Goal: Task Accomplishment & Management: Manage account settings

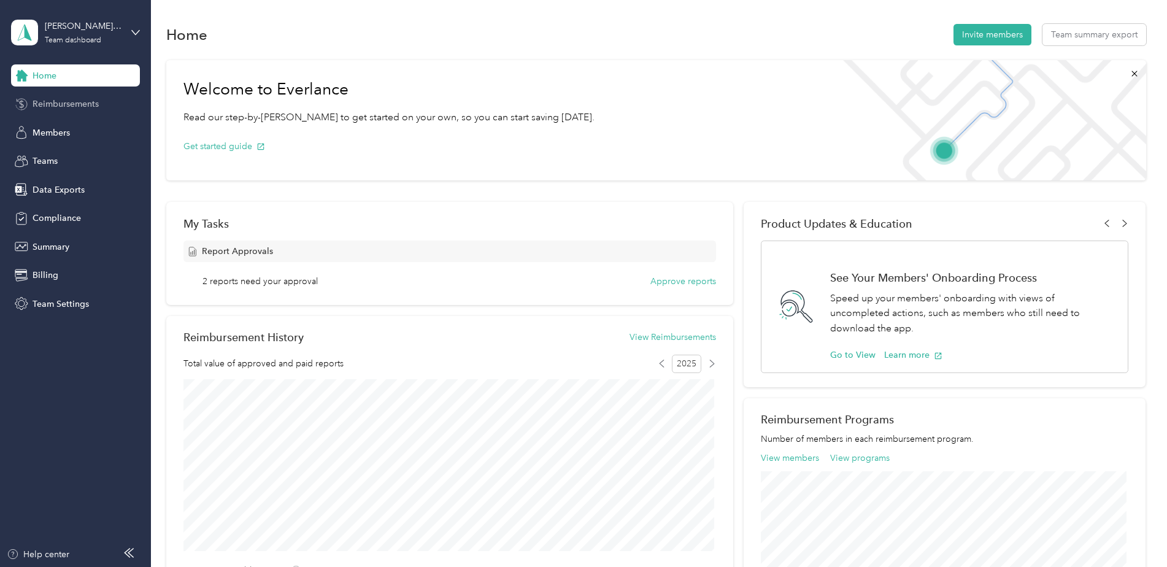
click at [80, 105] on span "Reimbursements" at bounding box center [66, 104] width 66 height 13
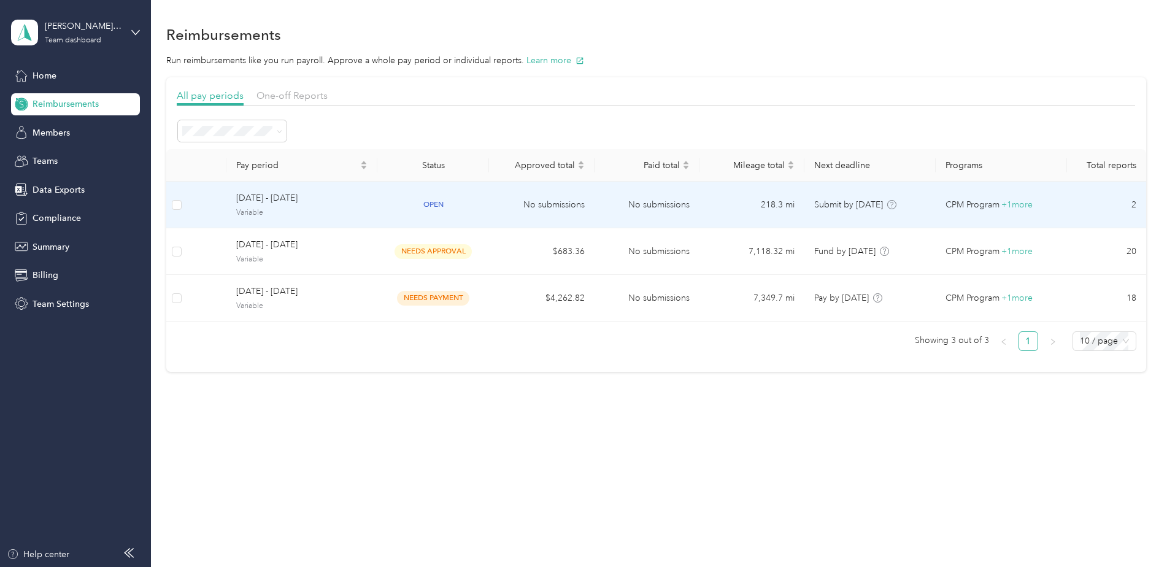
click at [410, 199] on div "open" at bounding box center [433, 205] width 92 height 14
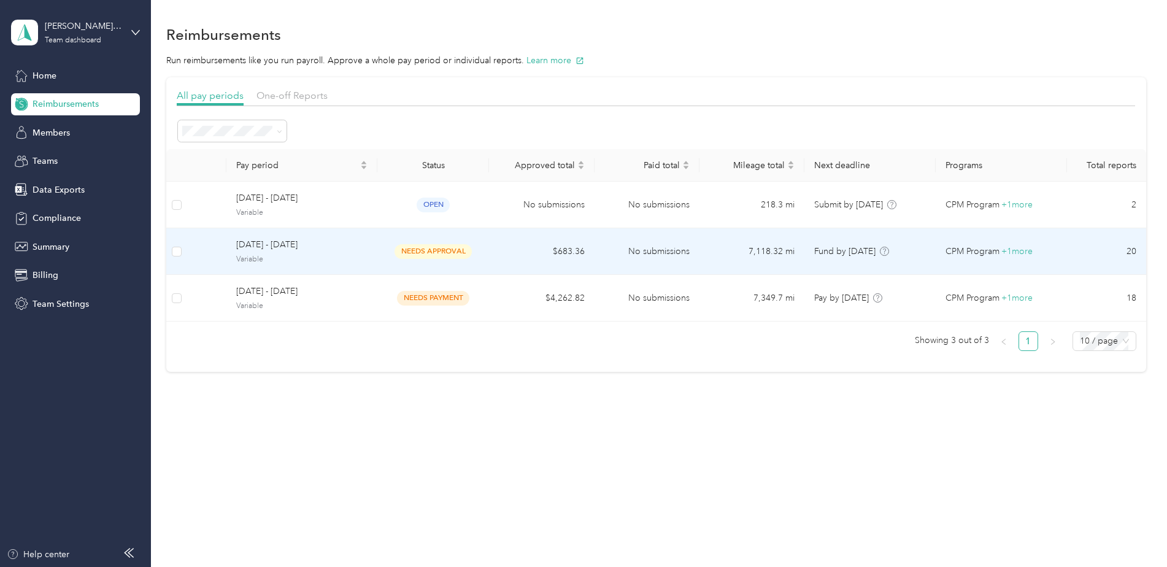
click at [628, 254] on td "No submissions" at bounding box center [646, 251] width 105 height 47
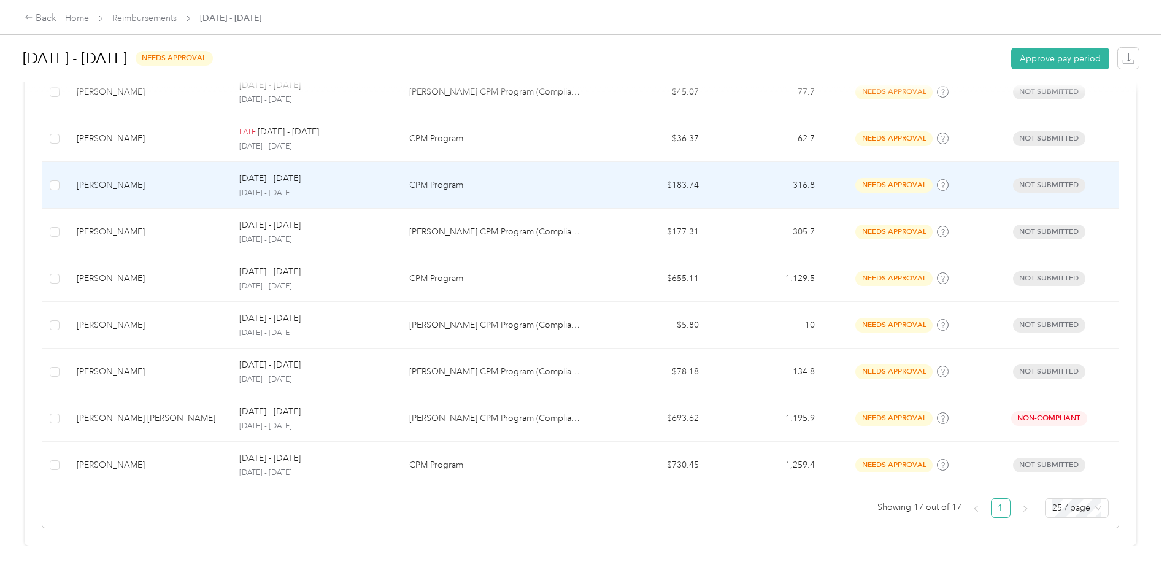
scroll to position [753, 0]
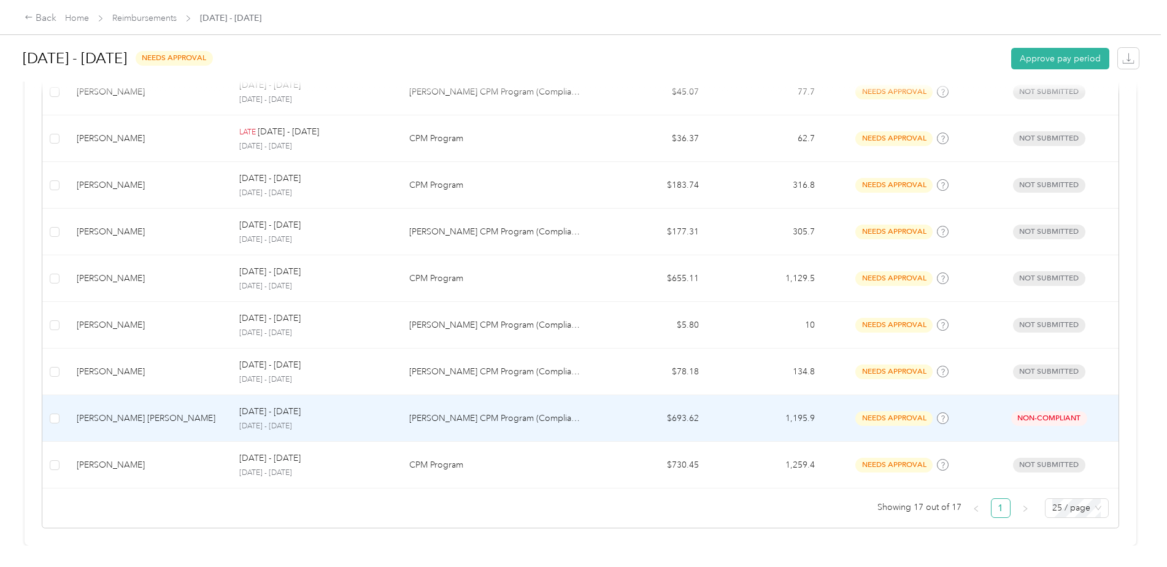
click at [505, 400] on td "[PERSON_NAME] CPM Program (Compliance)" at bounding box center [495, 418] width 193 height 47
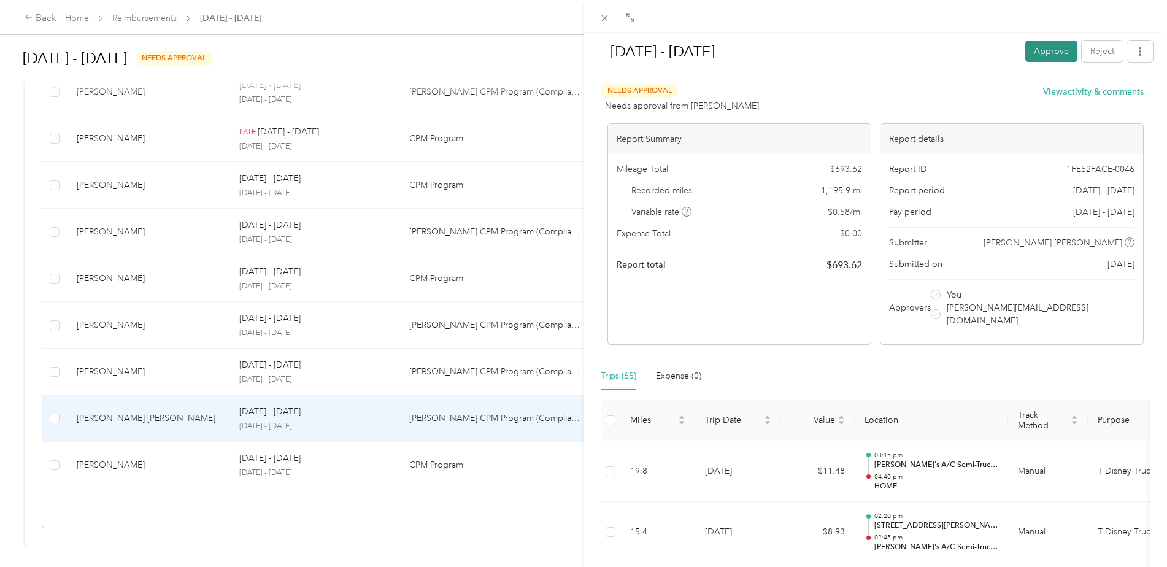
click at [1044, 53] on button "Approve" at bounding box center [1051, 50] width 52 height 21
click at [976, 53] on button "Approve" at bounding box center [985, 50] width 52 height 21
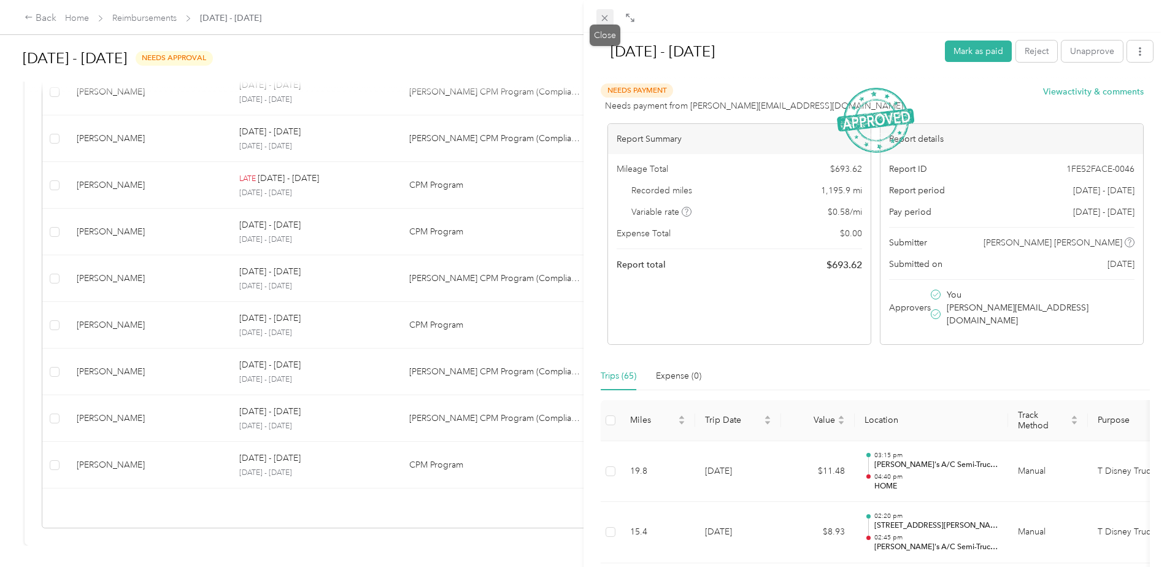
click at [599, 17] on span at bounding box center [604, 17] width 17 height 17
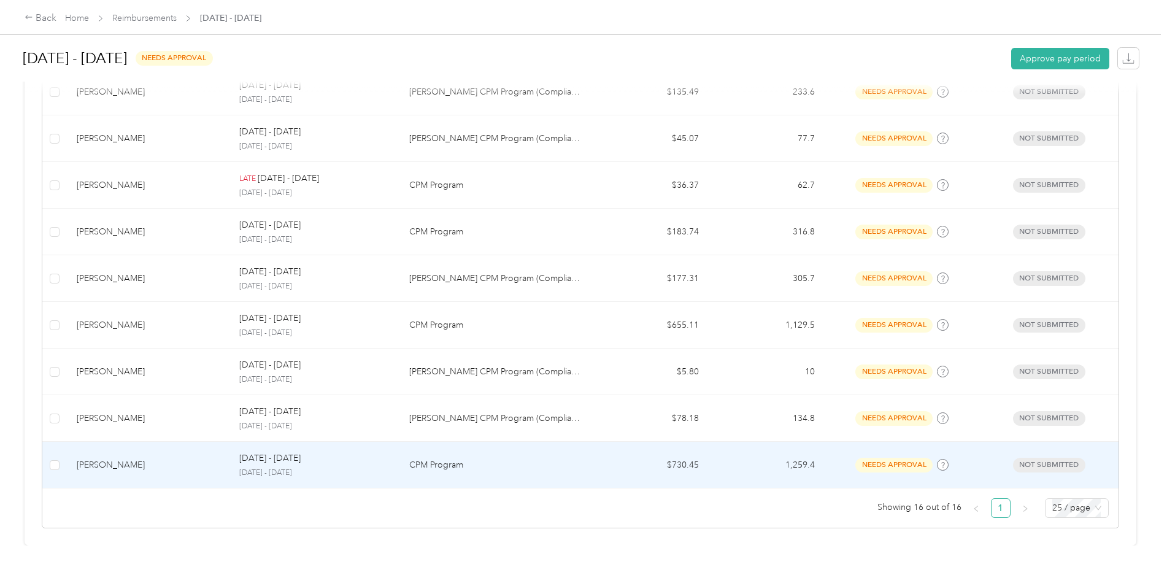
click at [401, 462] on td "CPM Program" at bounding box center [495, 465] width 193 height 47
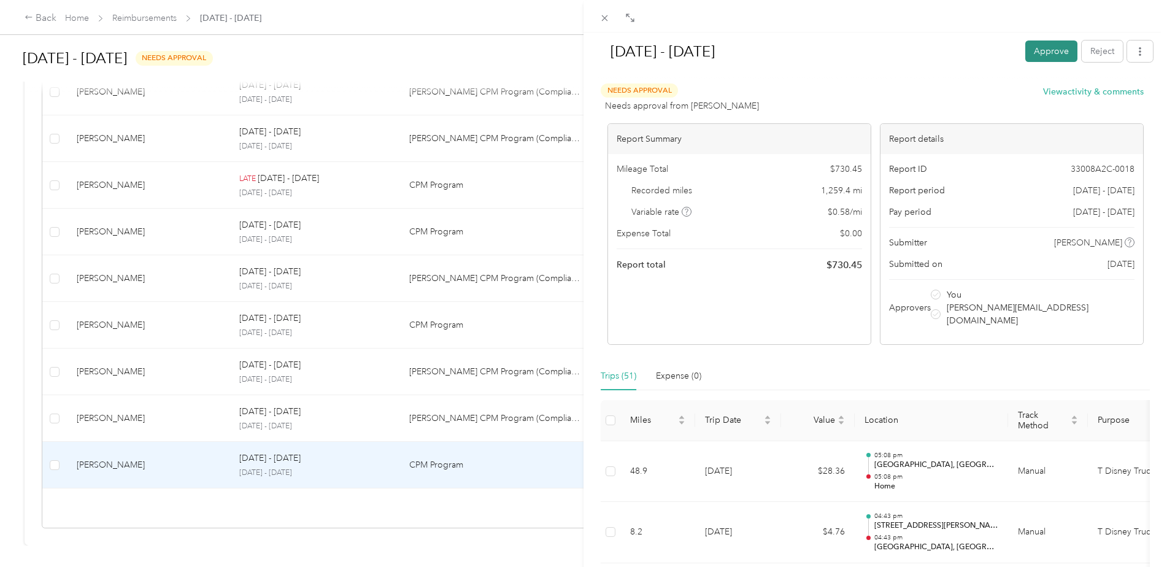
click at [1038, 50] on button "Approve" at bounding box center [1051, 50] width 52 height 21
click at [968, 52] on button "Approve" at bounding box center [985, 50] width 52 height 21
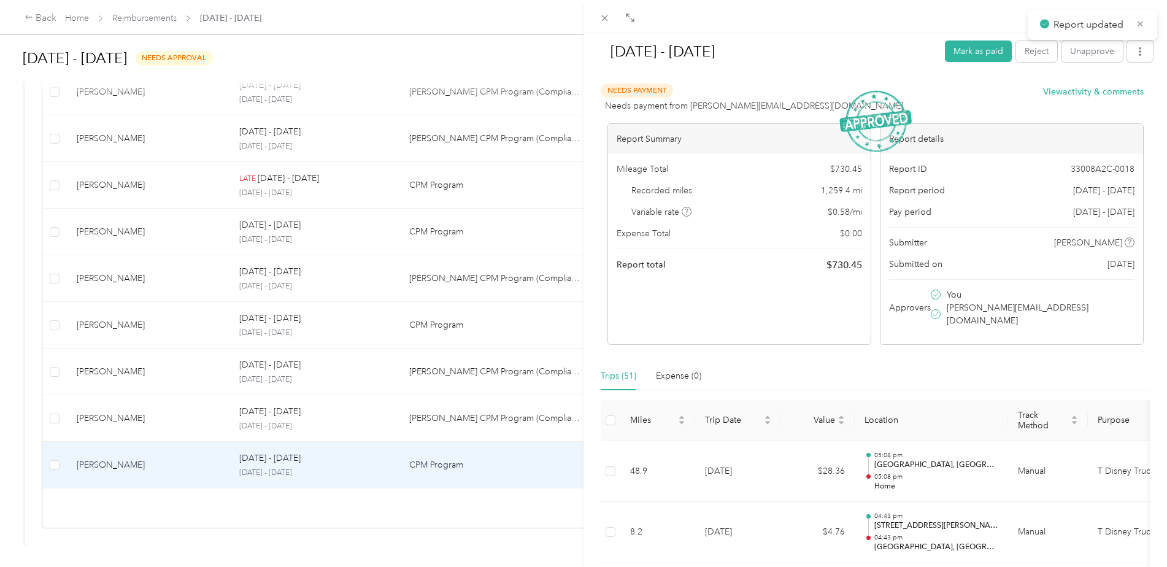
scroll to position [659, 0]
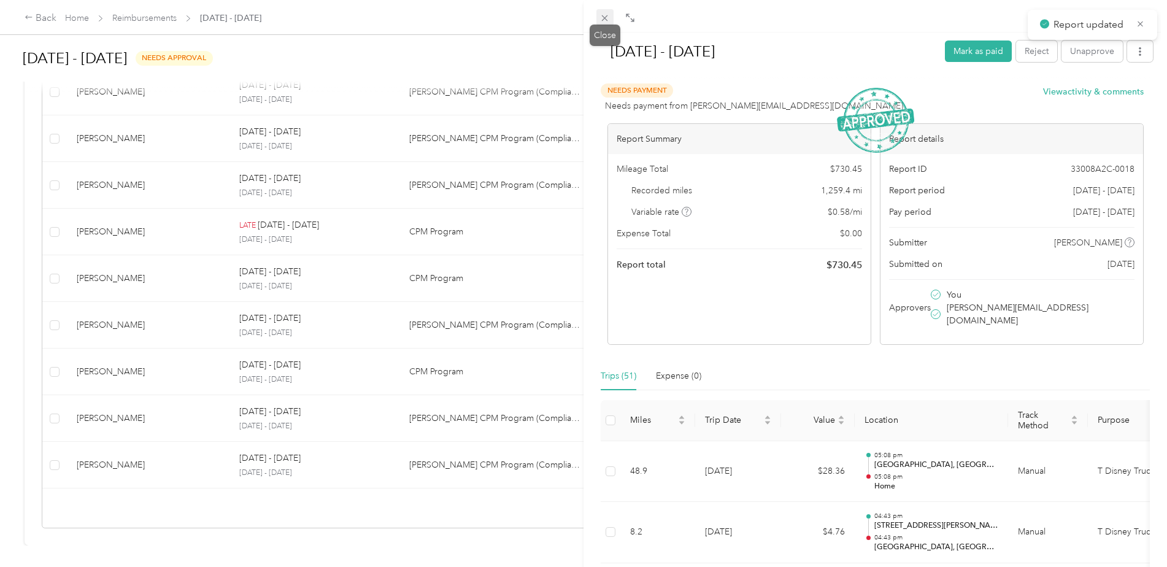
click at [608, 20] on icon at bounding box center [604, 18] width 10 height 10
